Goal: Task Accomplishment & Management: Complete application form

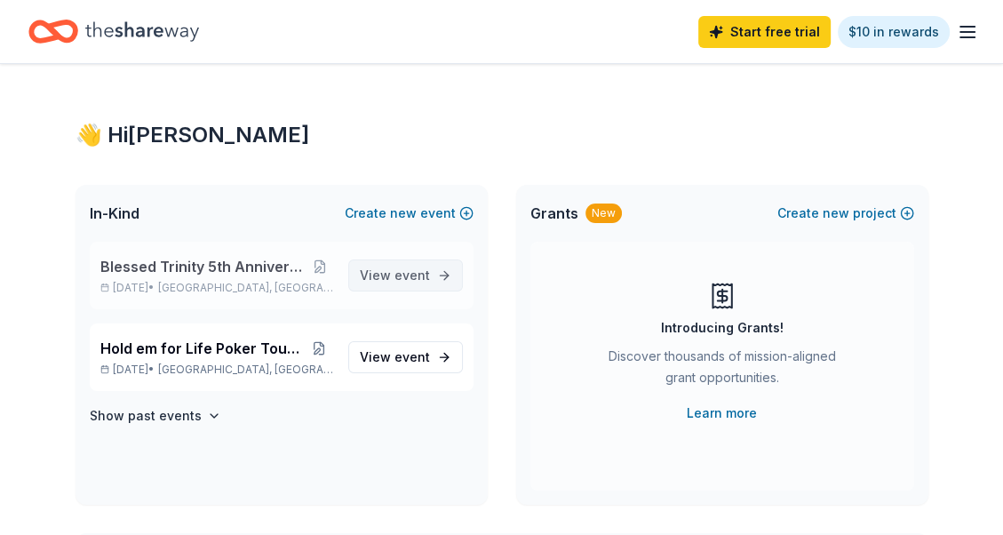
click at [405, 275] on span "event" at bounding box center [412, 274] width 36 height 15
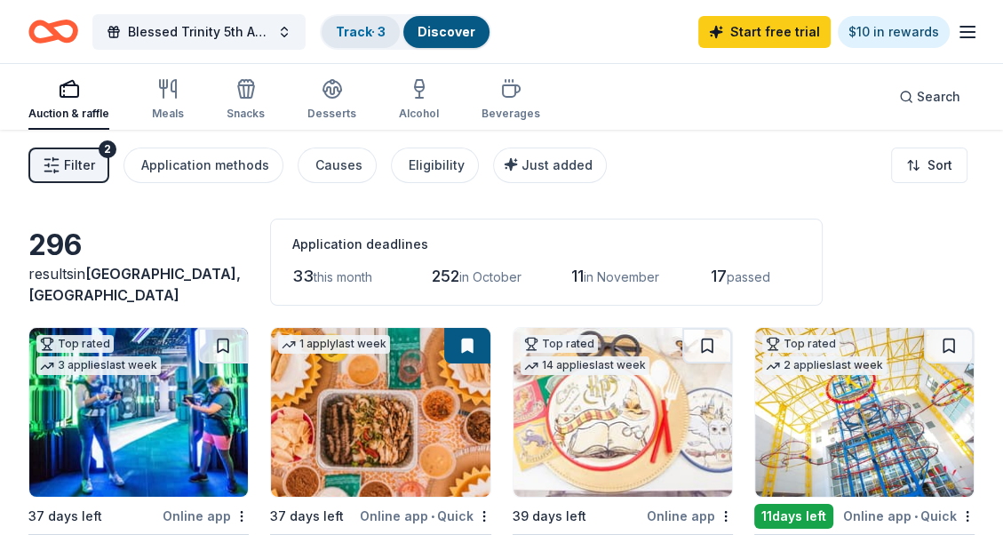
click at [368, 27] on link "Track · 3" at bounding box center [361, 31] width 50 height 15
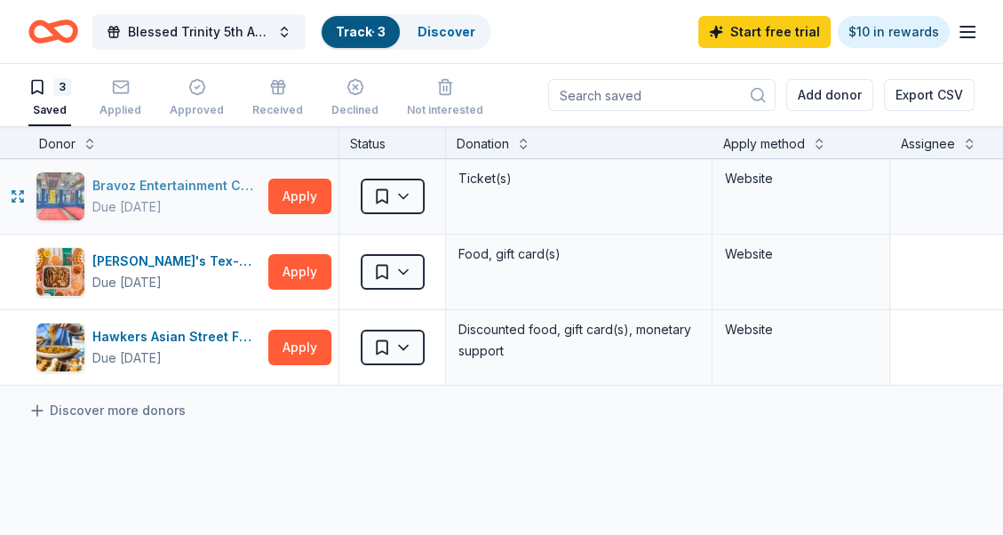
click at [130, 183] on div "Bravoz Entertainment Center" at bounding box center [176, 185] width 169 height 21
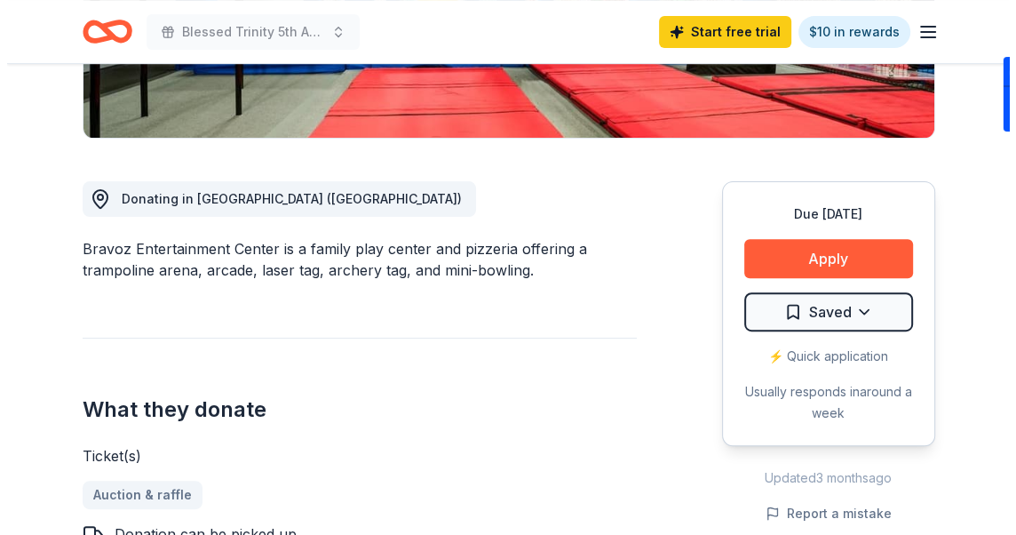
scroll to position [444, 0]
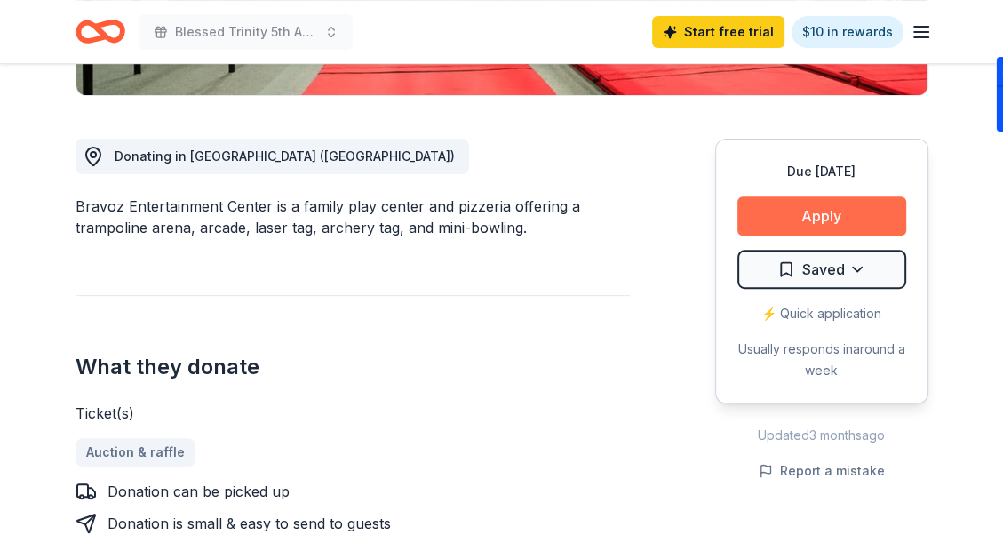
click at [794, 215] on button "Apply" at bounding box center [821, 215] width 169 height 39
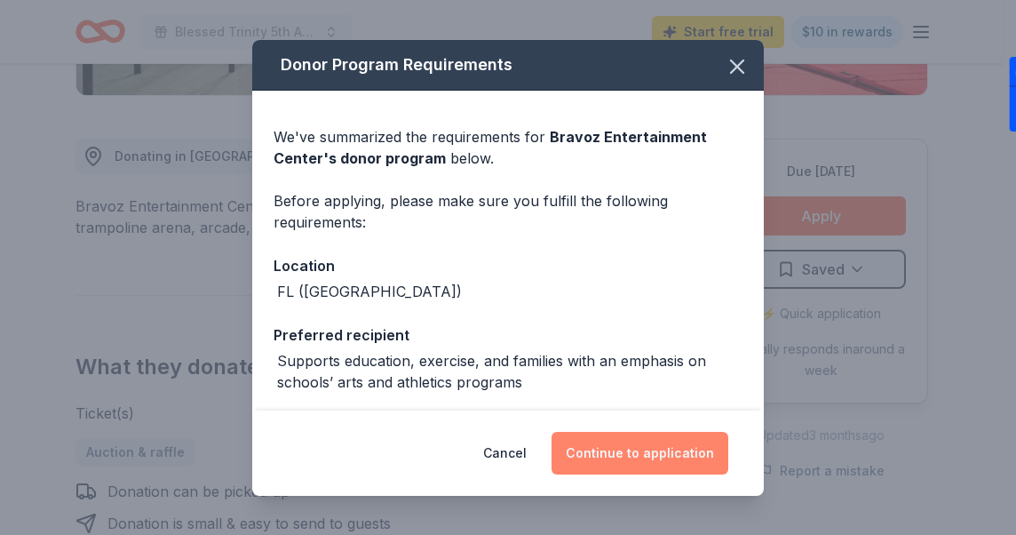
click at [611, 455] on button "Continue to application" at bounding box center [639, 453] width 177 height 43
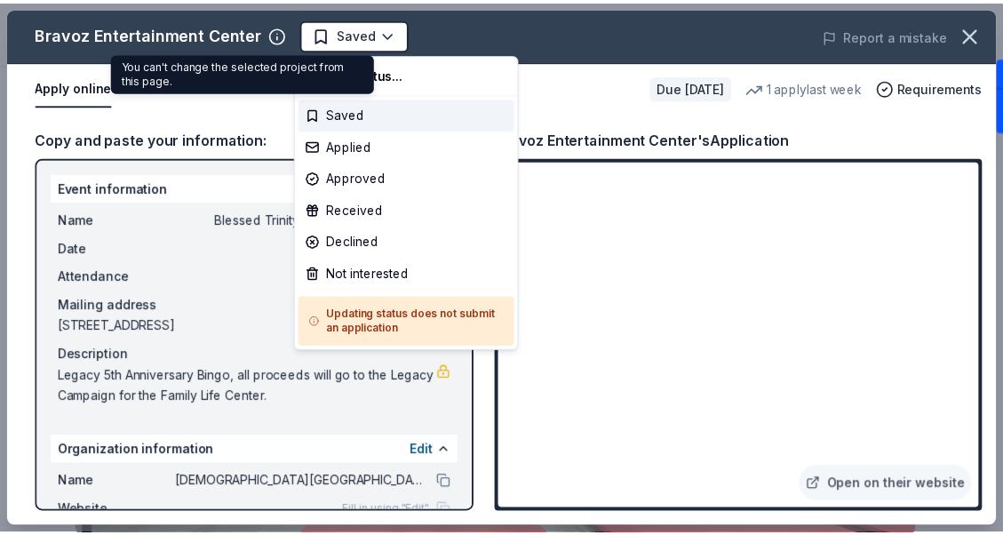
scroll to position [0, 0]
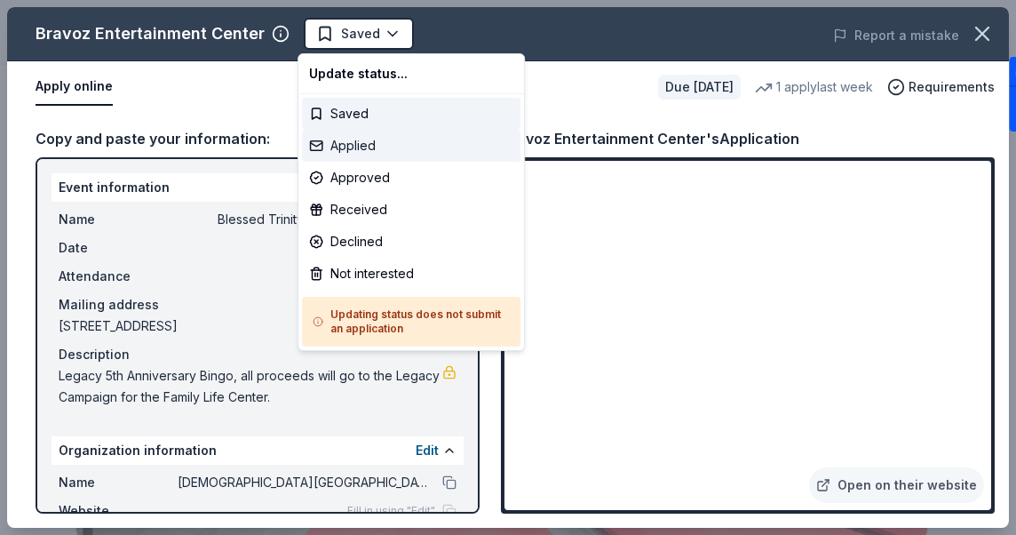
click at [359, 147] on div "Applied" at bounding box center [411, 146] width 218 height 32
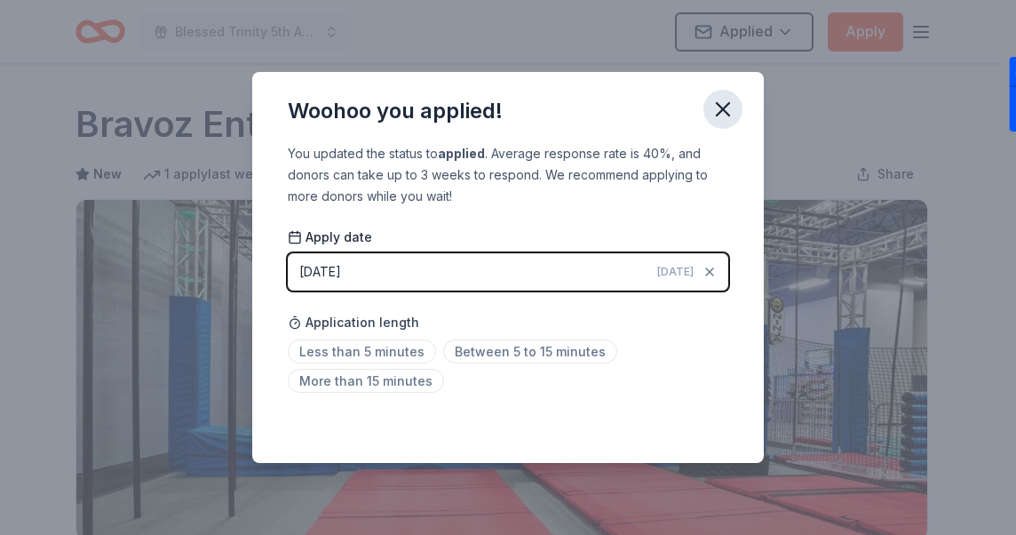
click at [725, 112] on icon "button" at bounding box center [723, 109] width 12 height 12
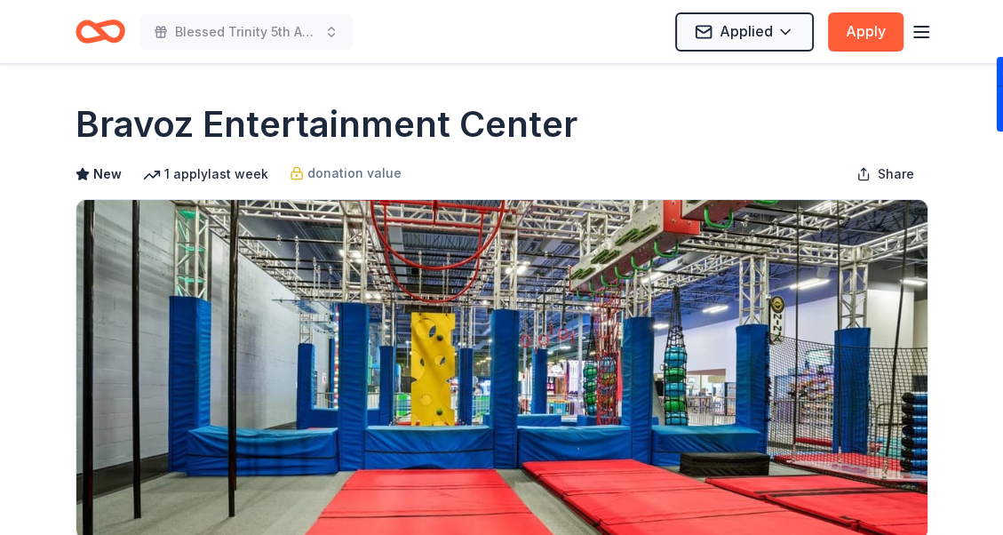
drag, startPoint x: 81, startPoint y: 125, endPoint x: 178, endPoint y: 130, distance: 96.9
click at [185, 131] on h1 "Bravoz Entertainment Center" at bounding box center [326, 124] width 502 height 50
drag, startPoint x: 173, startPoint y: 123, endPoint x: 559, endPoint y: 114, distance: 386.4
click at [569, 104] on h1 "Bravoz Entertainment Center" at bounding box center [326, 124] width 502 height 50
click at [353, 172] on span "donation value" at bounding box center [354, 173] width 94 height 21
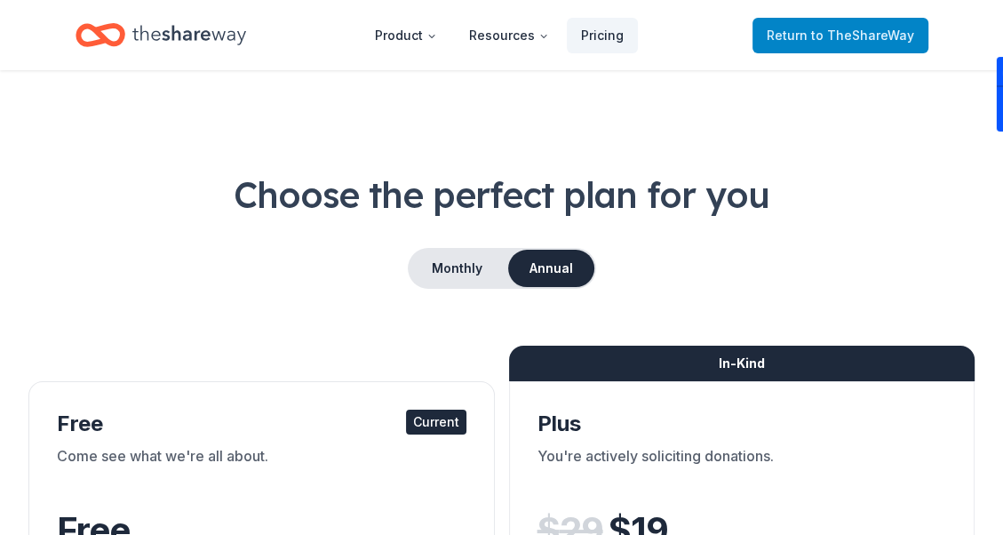
click at [833, 30] on span "to TheShareWay" at bounding box center [862, 35] width 103 height 15
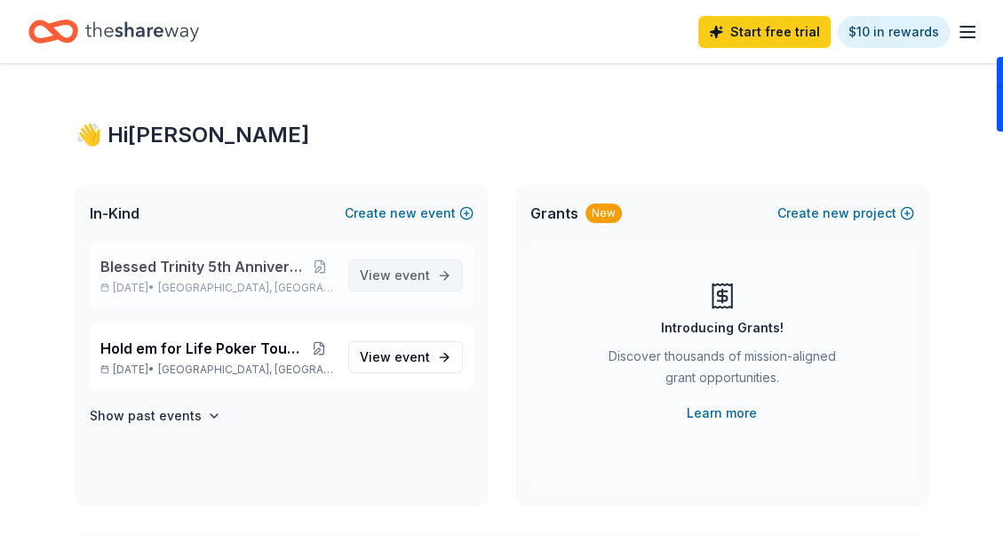
click at [423, 274] on span "event" at bounding box center [412, 274] width 36 height 15
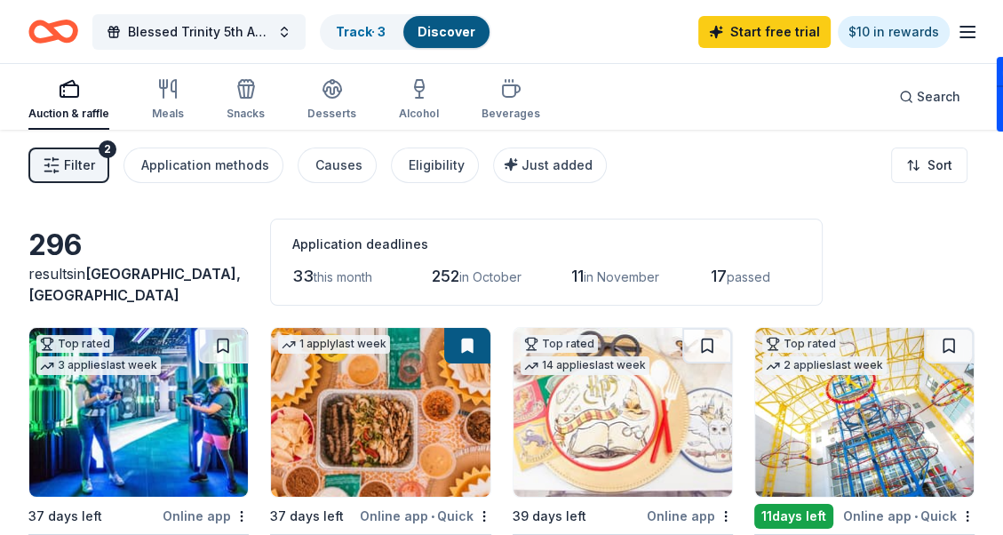
click at [71, 95] on icon "button" at bounding box center [69, 88] width 21 height 21
click at [362, 25] on link "Track · 3" at bounding box center [361, 31] width 50 height 15
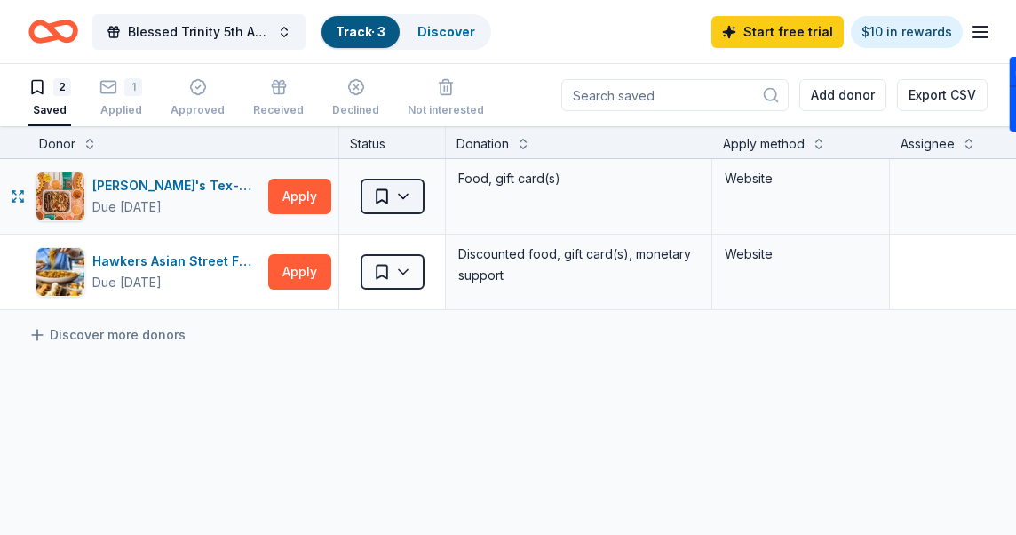
click at [393, 194] on html "Blessed Trinity 5th Anniversary Bingo Track · 3 Discover Start free trial $10 i…" at bounding box center [508, 267] width 1016 height 535
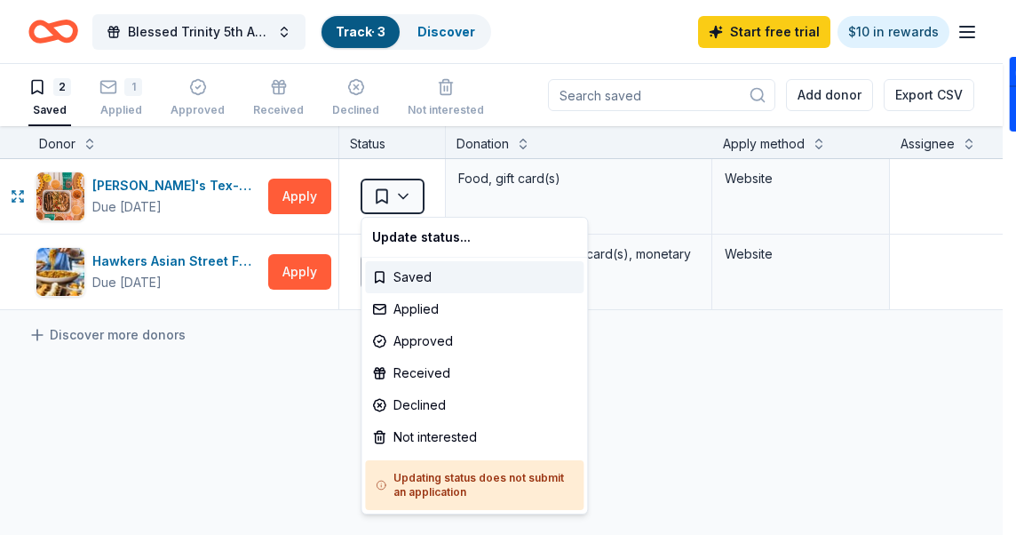
click at [291, 191] on html "Blessed Trinity 5th Anniversary Bingo Track · 3 Discover Start free trial $10 i…" at bounding box center [508, 267] width 1016 height 535
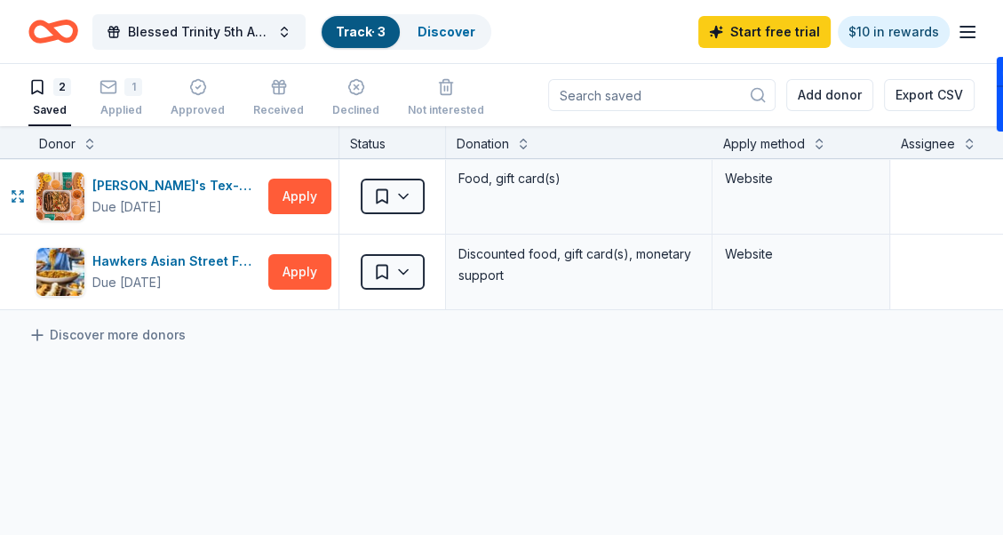
click at [291, 191] on button "Apply" at bounding box center [299, 196] width 63 height 36
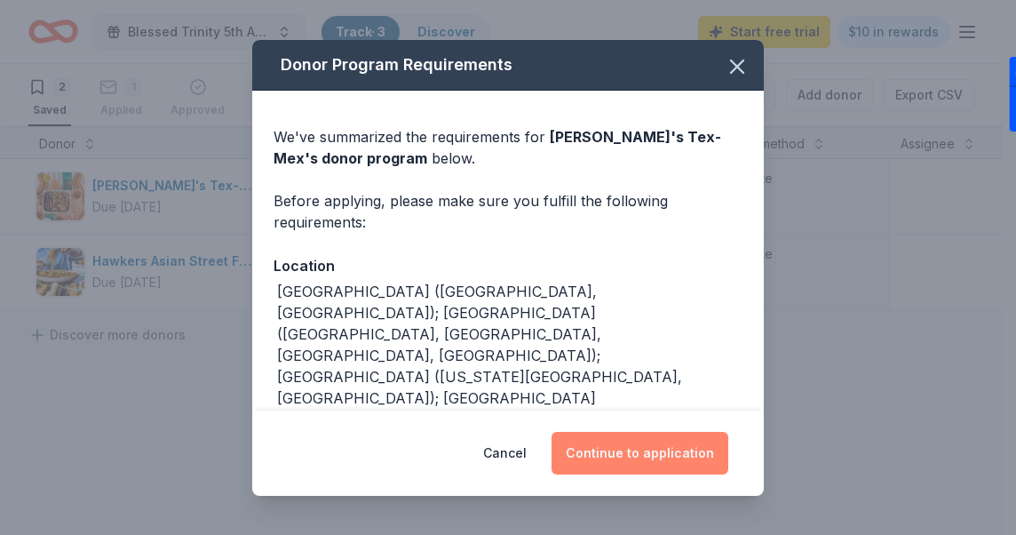
click at [630, 454] on button "Continue to application" at bounding box center [639, 453] width 177 height 43
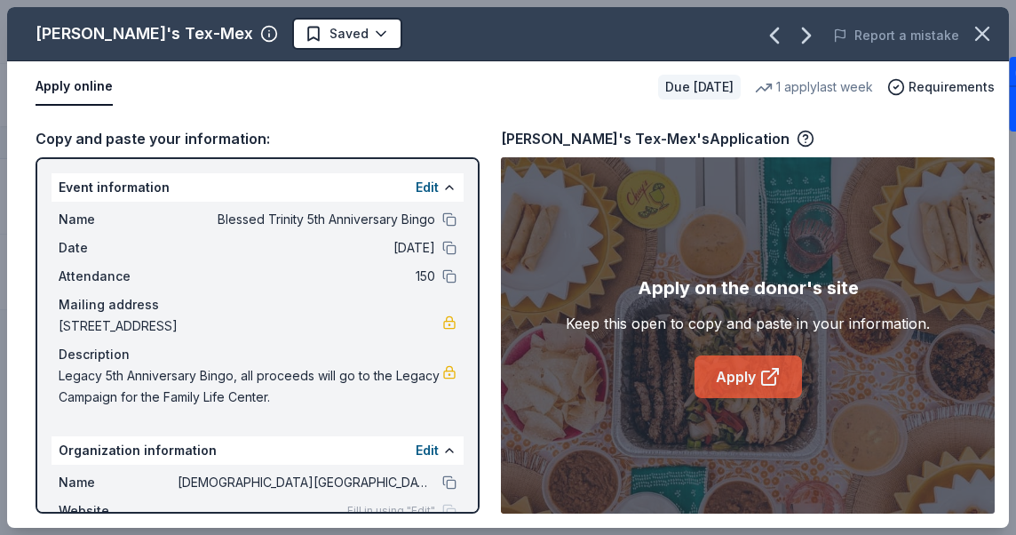
click at [725, 373] on link "Apply" at bounding box center [747, 376] width 107 height 43
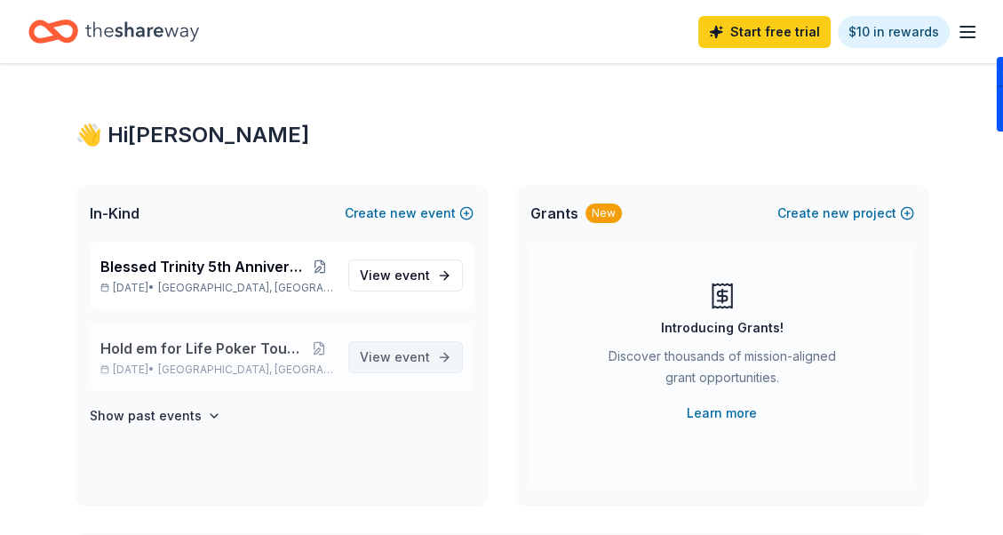
click at [377, 357] on span "View event" at bounding box center [395, 356] width 70 height 21
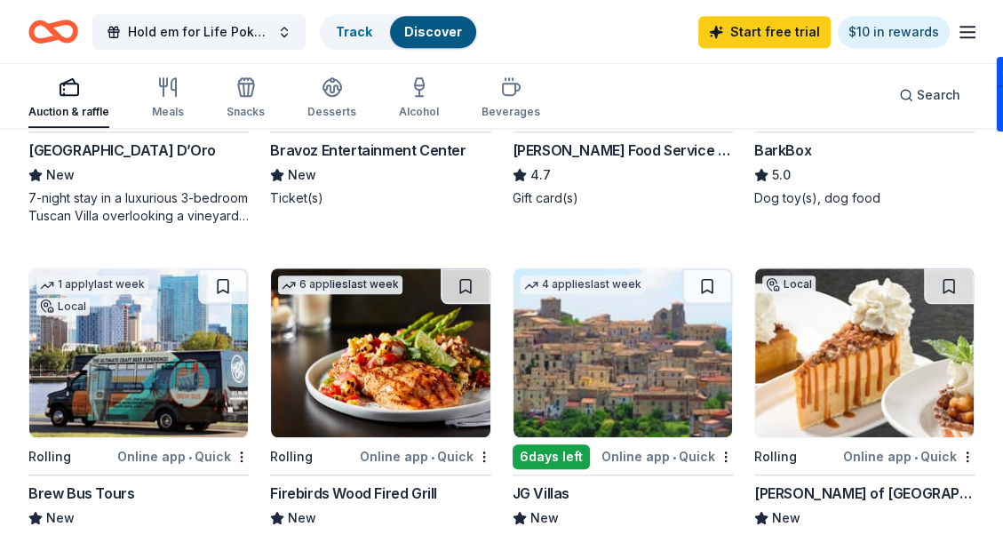
scroll to position [1154, 0]
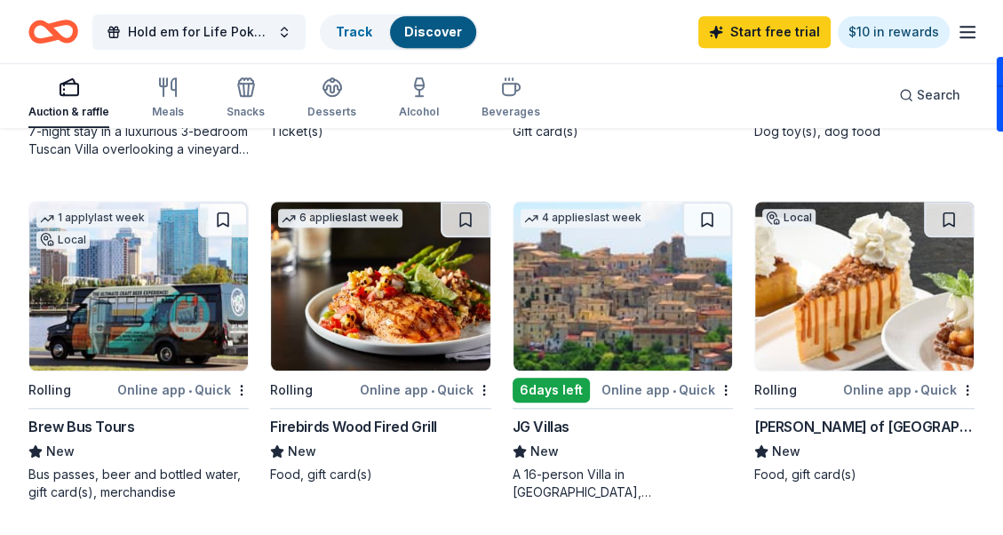
click at [415, 386] on div "Online app • Quick" at bounding box center [425, 389] width 131 height 22
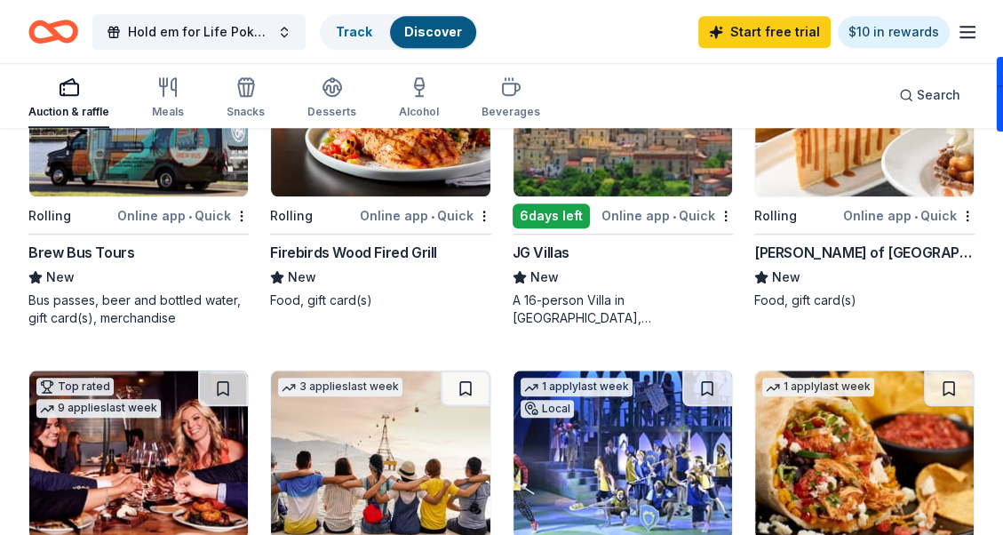
scroll to position [1332, 0]
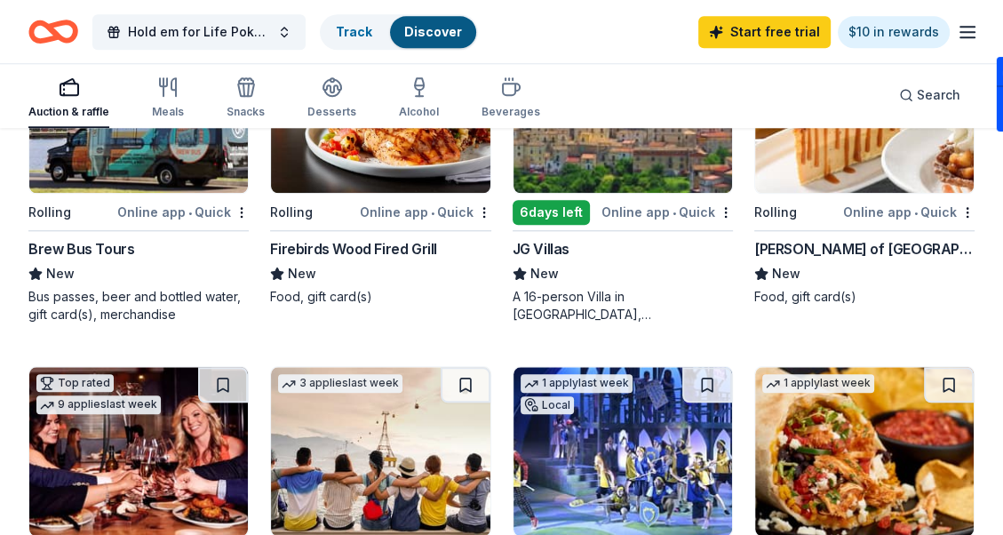
click at [790, 266] on span "New" at bounding box center [786, 273] width 28 height 21
click at [284, 27] on button "Hold em for Life Poker Tournament" at bounding box center [198, 32] width 213 height 36
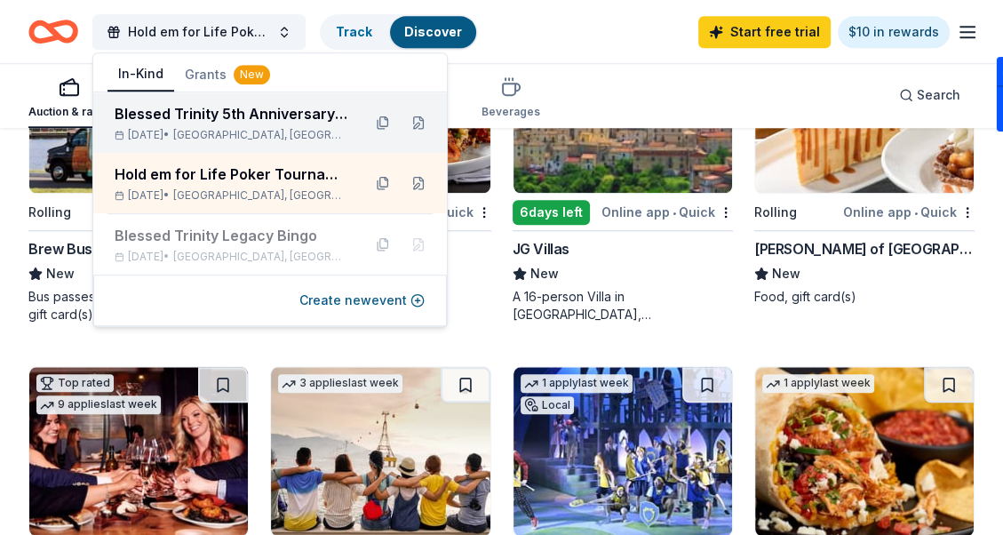
click at [267, 122] on div "Blessed Trinity 5th Anniversary Bingo" at bounding box center [231, 113] width 233 height 21
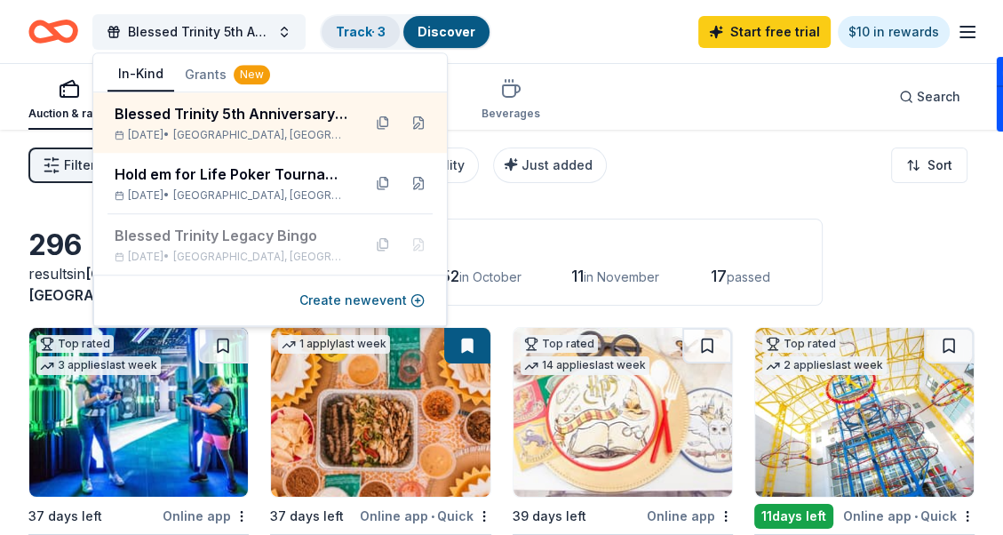
click at [376, 25] on link "Track · 3" at bounding box center [361, 31] width 50 height 15
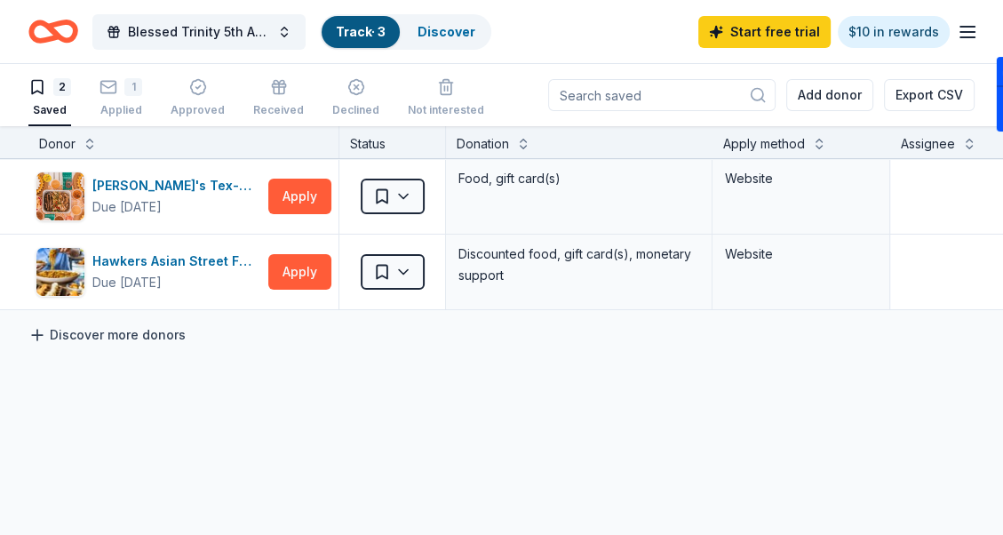
click at [66, 329] on link "Discover more donors" at bounding box center [106, 334] width 157 height 21
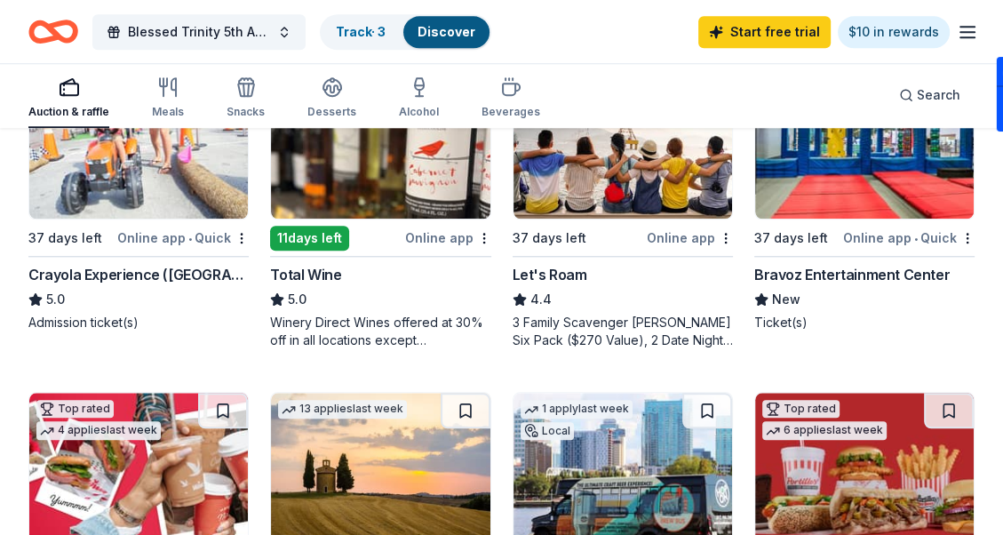
scroll to position [1332, 0]
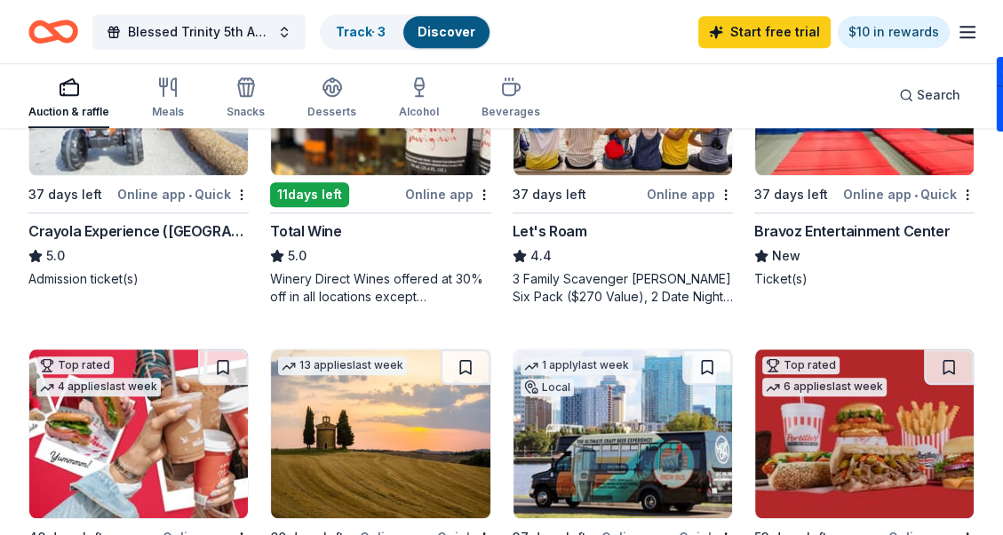
click at [869, 190] on div "Online app • Quick" at bounding box center [908, 194] width 131 height 22
click at [374, 28] on link "Track · 3" at bounding box center [361, 31] width 50 height 15
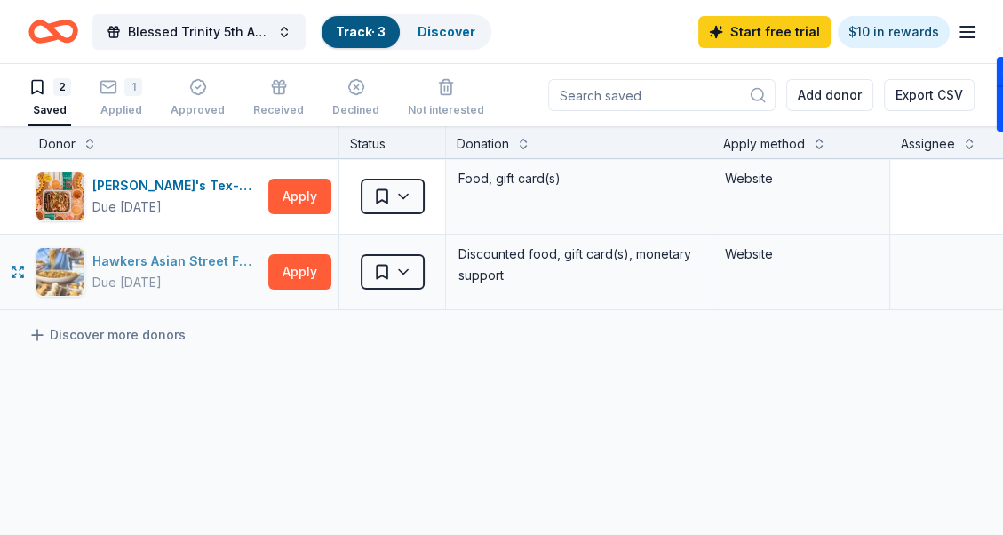
click at [201, 258] on div "Hawkers Asian Street Food" at bounding box center [176, 260] width 169 height 21
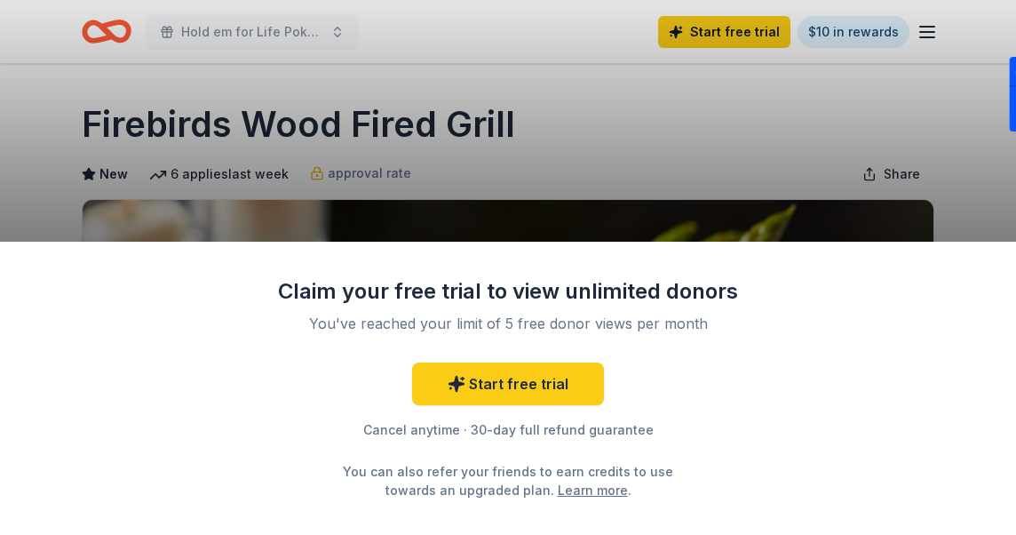
click at [581, 123] on div "Claim your free trial to view unlimited donors You've reached your limit of 5 f…" at bounding box center [508, 267] width 1016 height 535
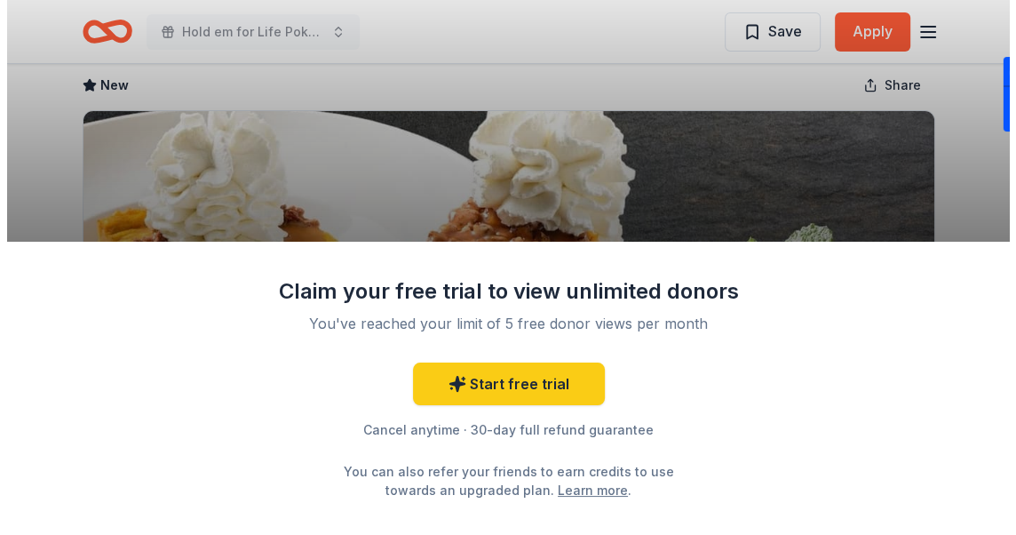
scroll to position [178, 0]
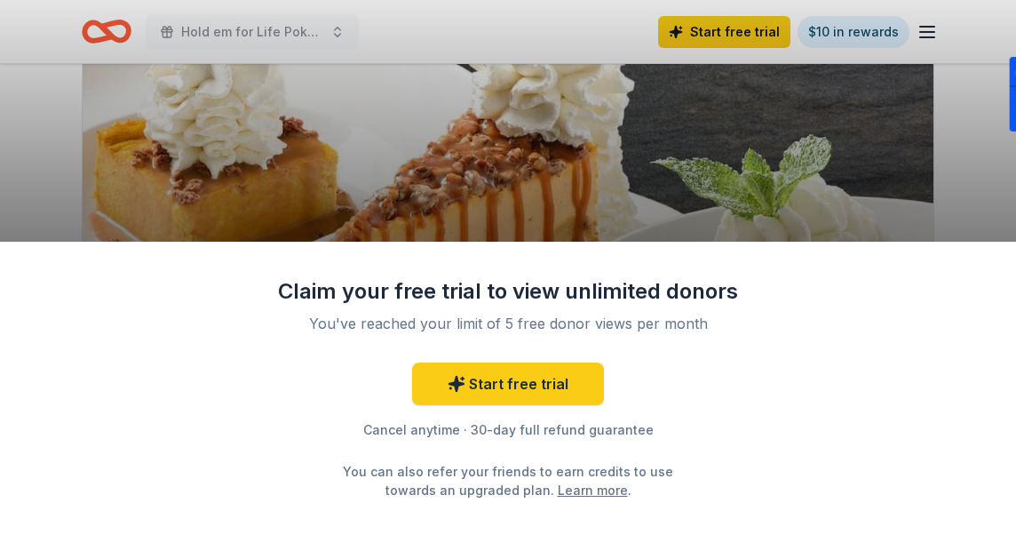
click at [491, 178] on div "Claim your free trial to view unlimited donors You've reached your limit of 5 f…" at bounding box center [508, 267] width 1016 height 535
click at [340, 29] on div "Claim your free trial to view unlimited donors You've reached your limit of 5 f…" at bounding box center [508, 267] width 1016 height 535
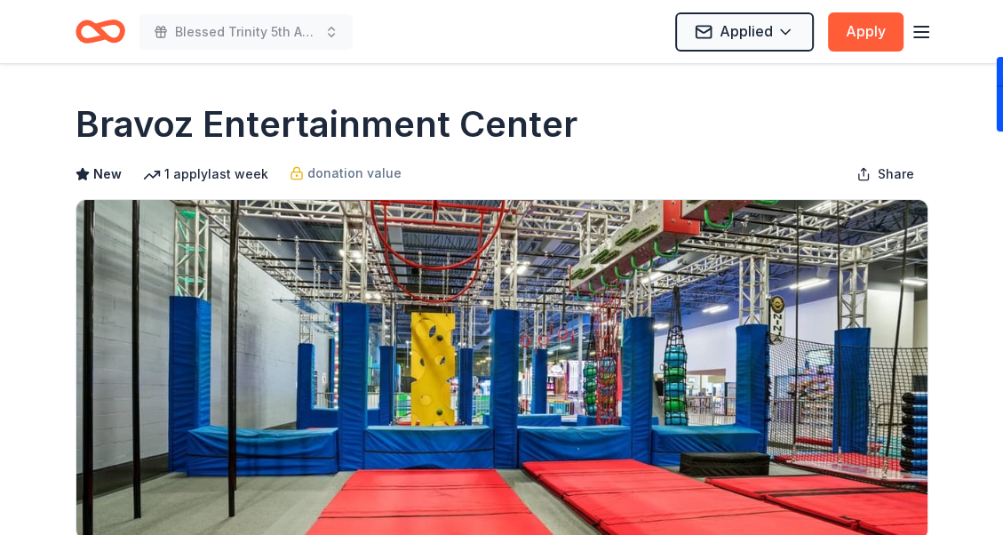
drag, startPoint x: 79, startPoint y: 119, endPoint x: 571, endPoint y: 115, distance: 492.0
click at [581, 106] on div "Bravoz Entertainment Center" at bounding box center [501, 124] width 852 height 50
